Goal: Task Accomplishment & Management: Use online tool/utility

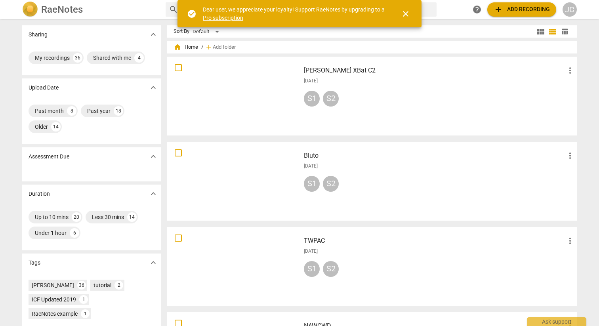
click at [516, 8] on span "add Add recording" at bounding box center [522, 10] width 56 height 10
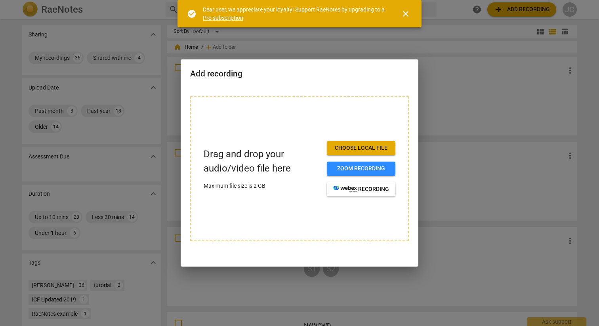
click at [372, 146] on span "Choose local file" at bounding box center [361, 148] width 56 height 8
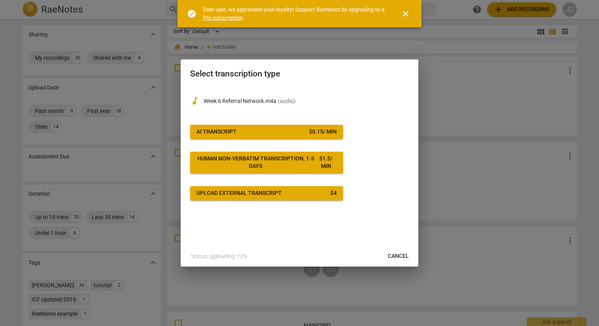
click at [302, 140] on div "audiotrack Week 6 Referral Network.m4a ( audio ) AI Transcript $ 0.15 / min Hum…" at bounding box center [299, 144] width 219 height 114
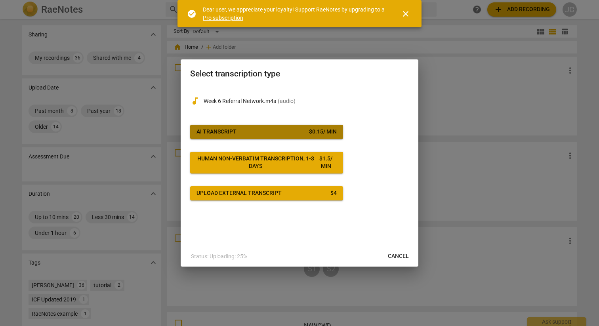
click at [300, 126] on button "AI Transcript $ 0.15 / min" at bounding box center [266, 132] width 153 height 14
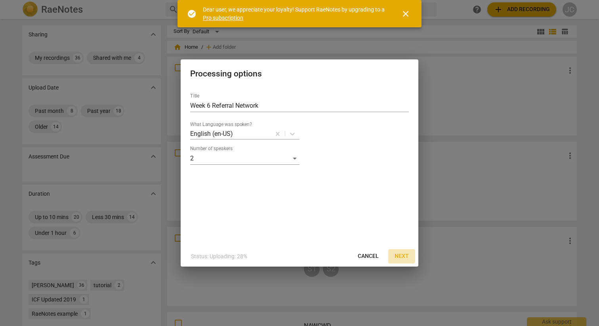
click at [406, 255] on span "Next" at bounding box center [402, 256] width 14 height 8
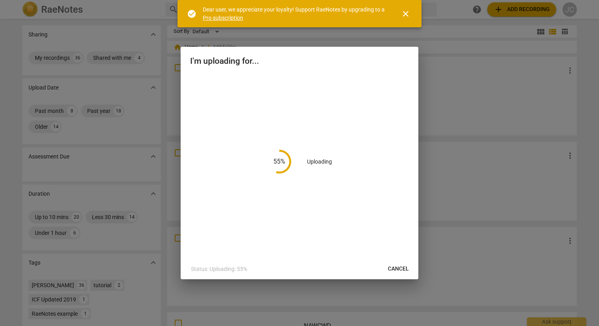
click at [405, 14] on span "close" at bounding box center [406, 14] width 10 height 10
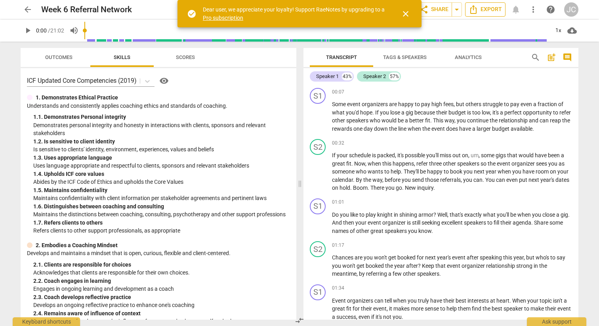
click at [492, 7] on span "Export" at bounding box center [485, 10] width 33 height 10
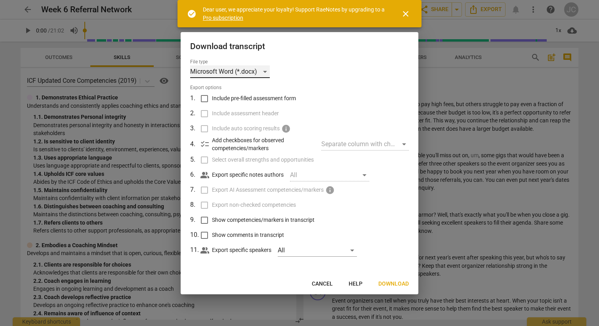
click at [243, 74] on div "Microsoft Word (*.docx)" at bounding box center [230, 71] width 80 height 13
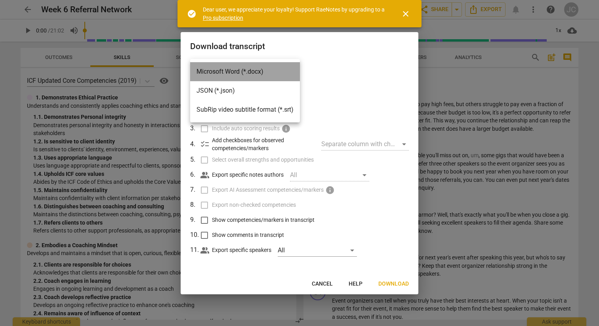
click at [243, 74] on li "Microsoft Word (*.docx)" at bounding box center [245, 71] width 110 height 19
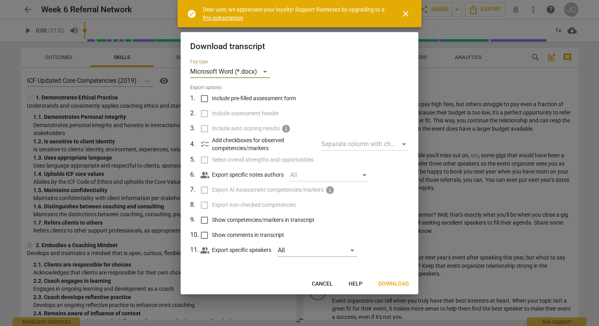
click at [391, 282] on span "Download" at bounding box center [393, 284] width 31 height 8
